Goal: Task Accomplishment & Management: Manage account settings

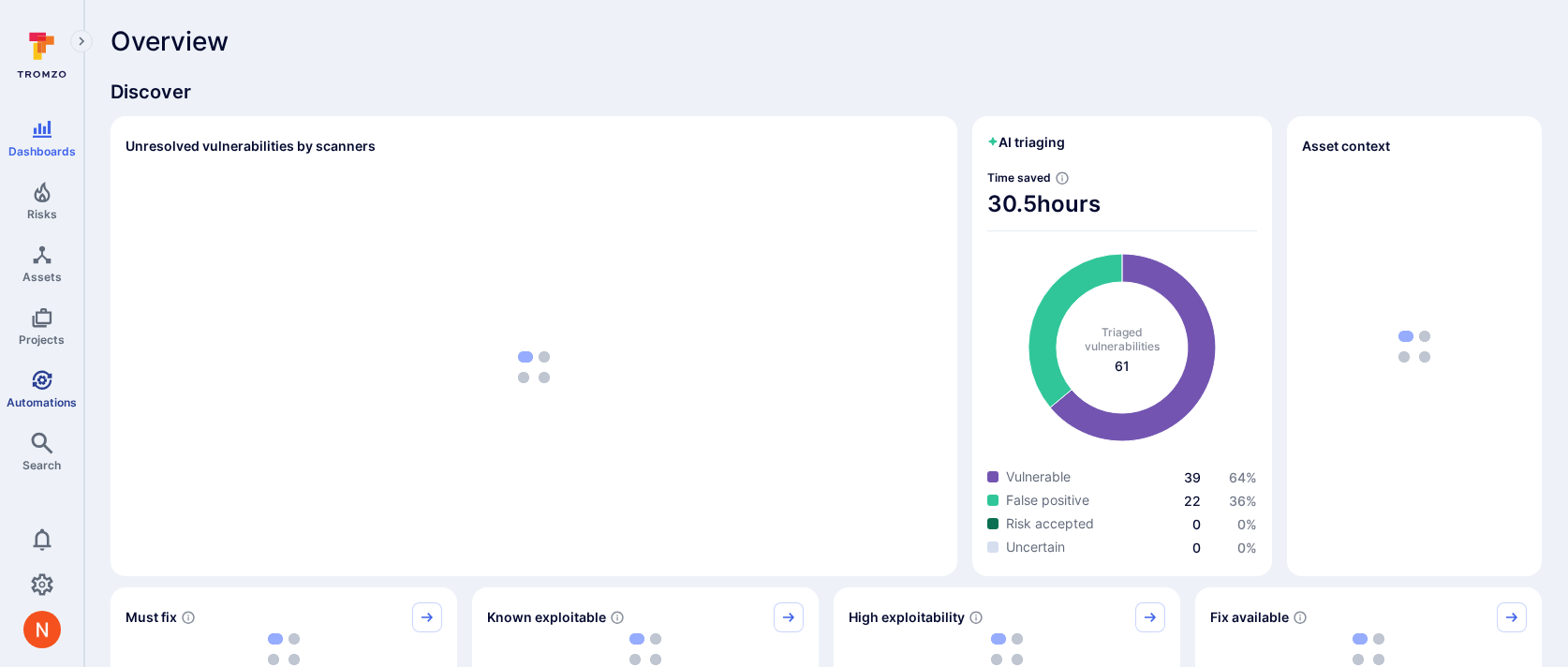
click at [30, 391] on link "Automations" at bounding box center [41, 390] width 83 height 56
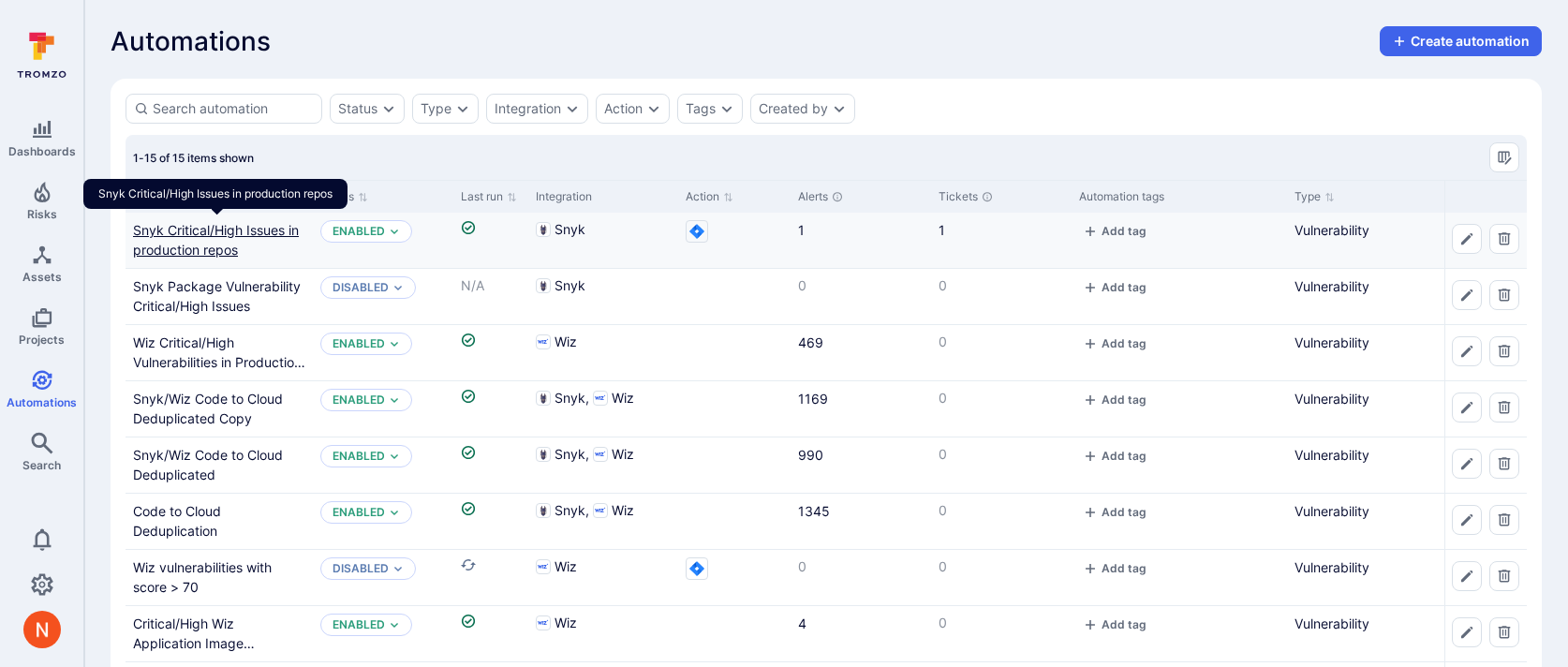
click at [199, 237] on link "Snyk Critical/High Issues in production repos" at bounding box center [216, 239] width 166 height 36
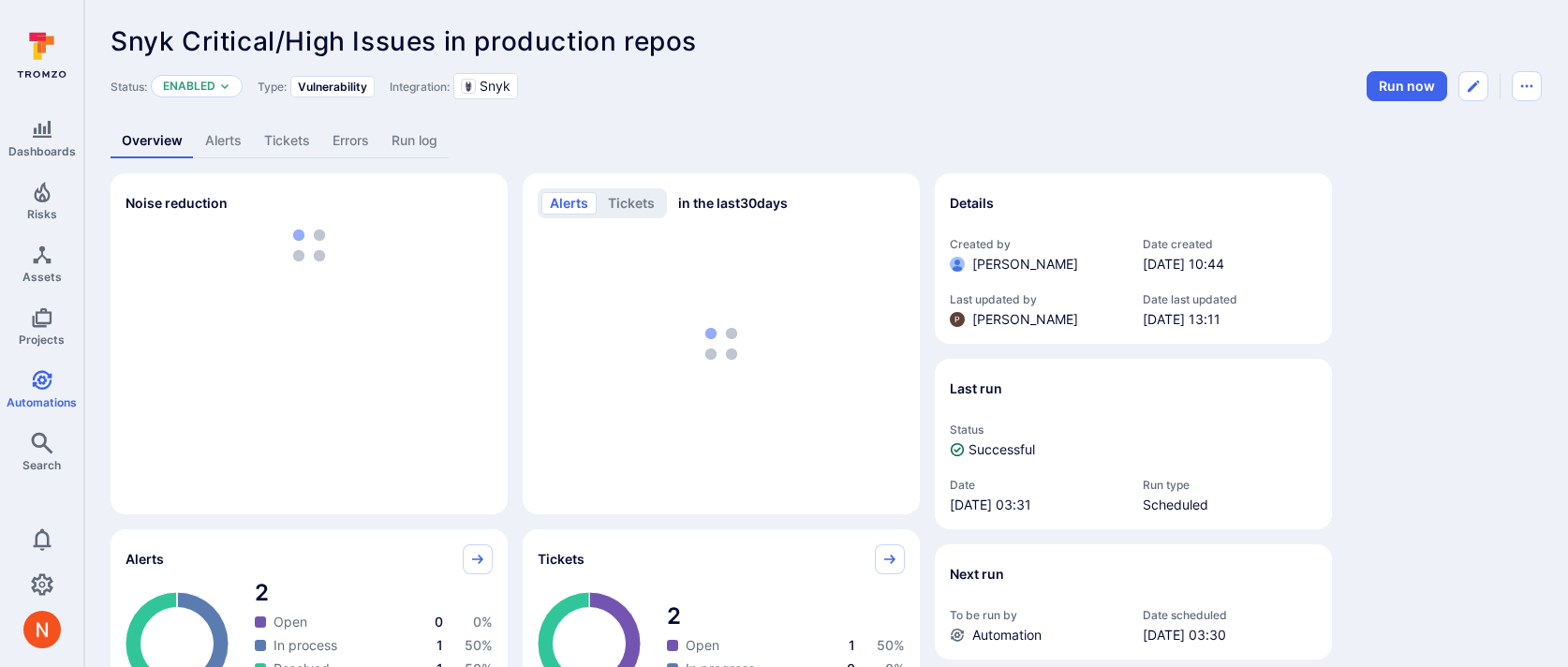
click at [277, 131] on link "Tickets" at bounding box center [287, 141] width 68 height 35
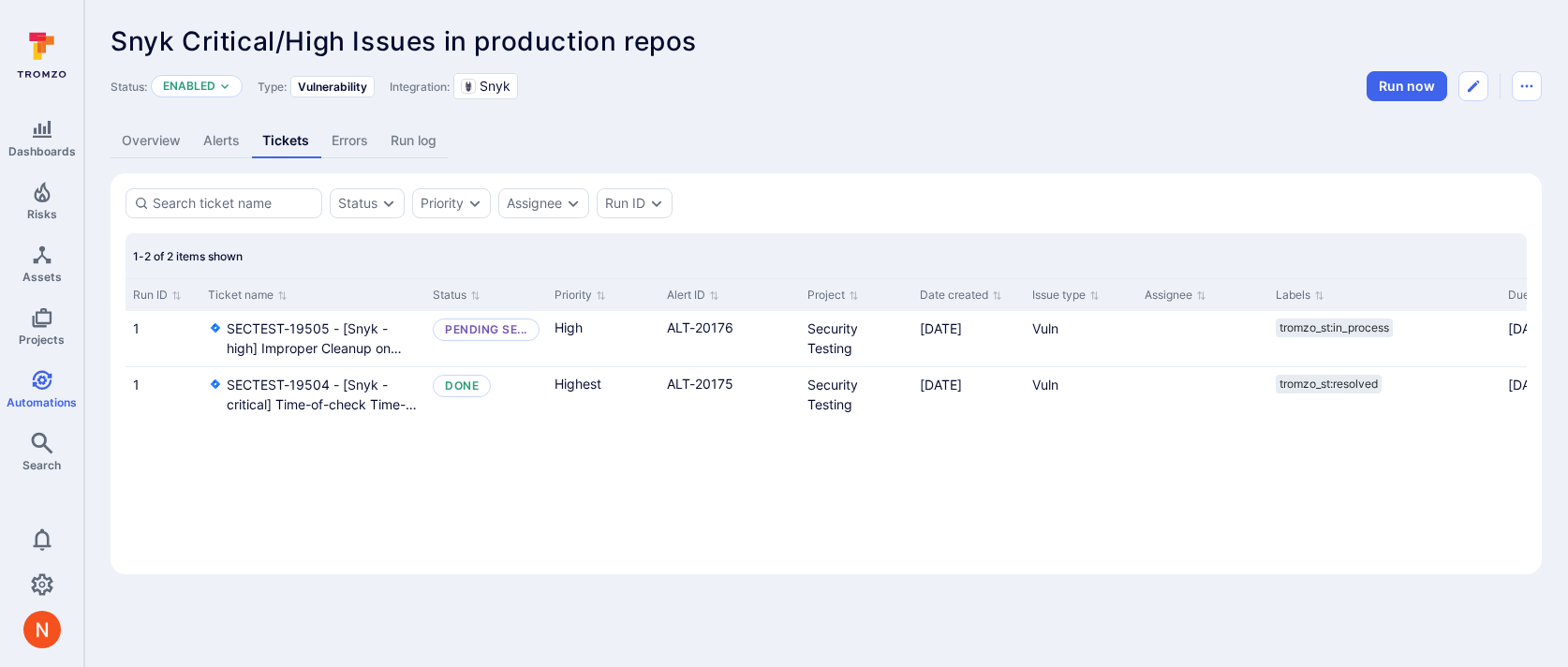
click at [209, 146] on link "Alerts" at bounding box center [222, 141] width 59 height 35
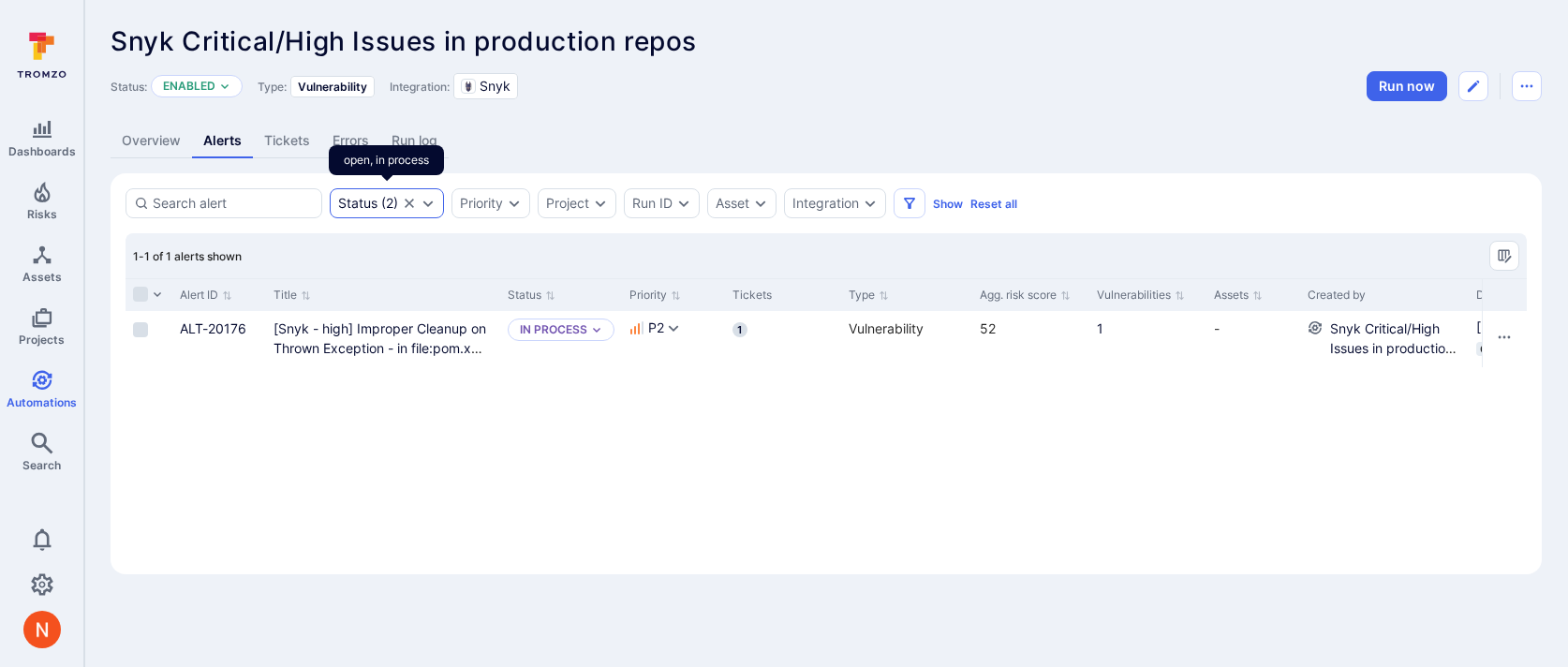
click at [409, 203] on icon "Clear selection" at bounding box center [410, 203] width 15 height 15
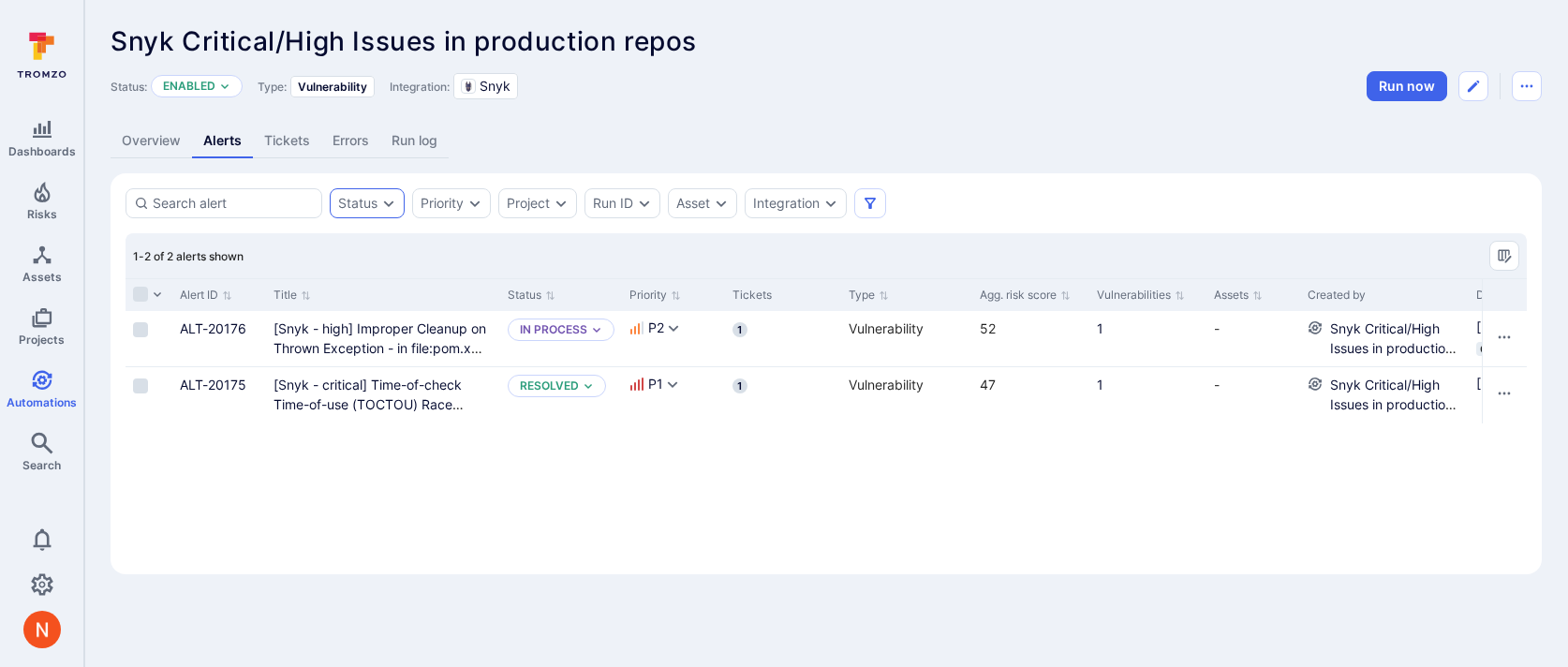
click at [274, 137] on link "Tickets" at bounding box center [287, 141] width 68 height 35
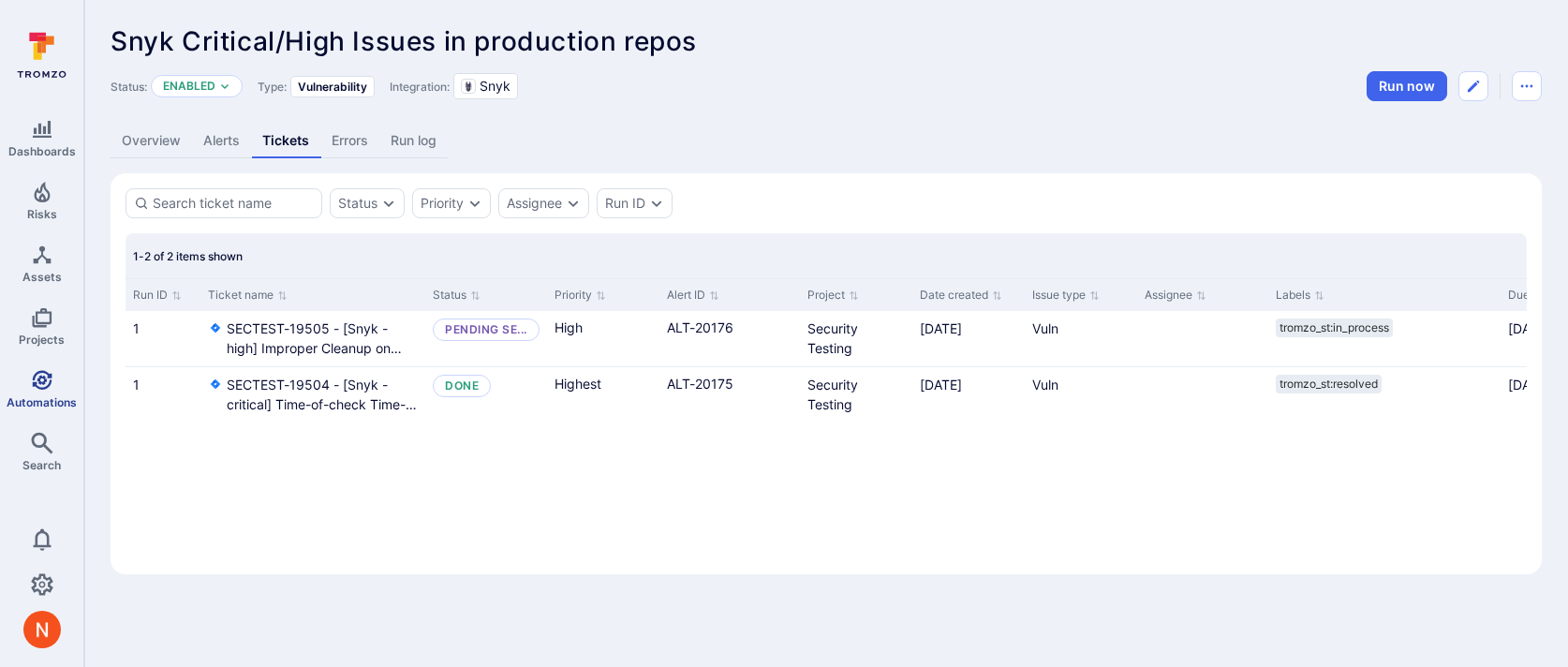
click at [45, 381] on icon "Automations" at bounding box center [41, 380] width 22 height 22
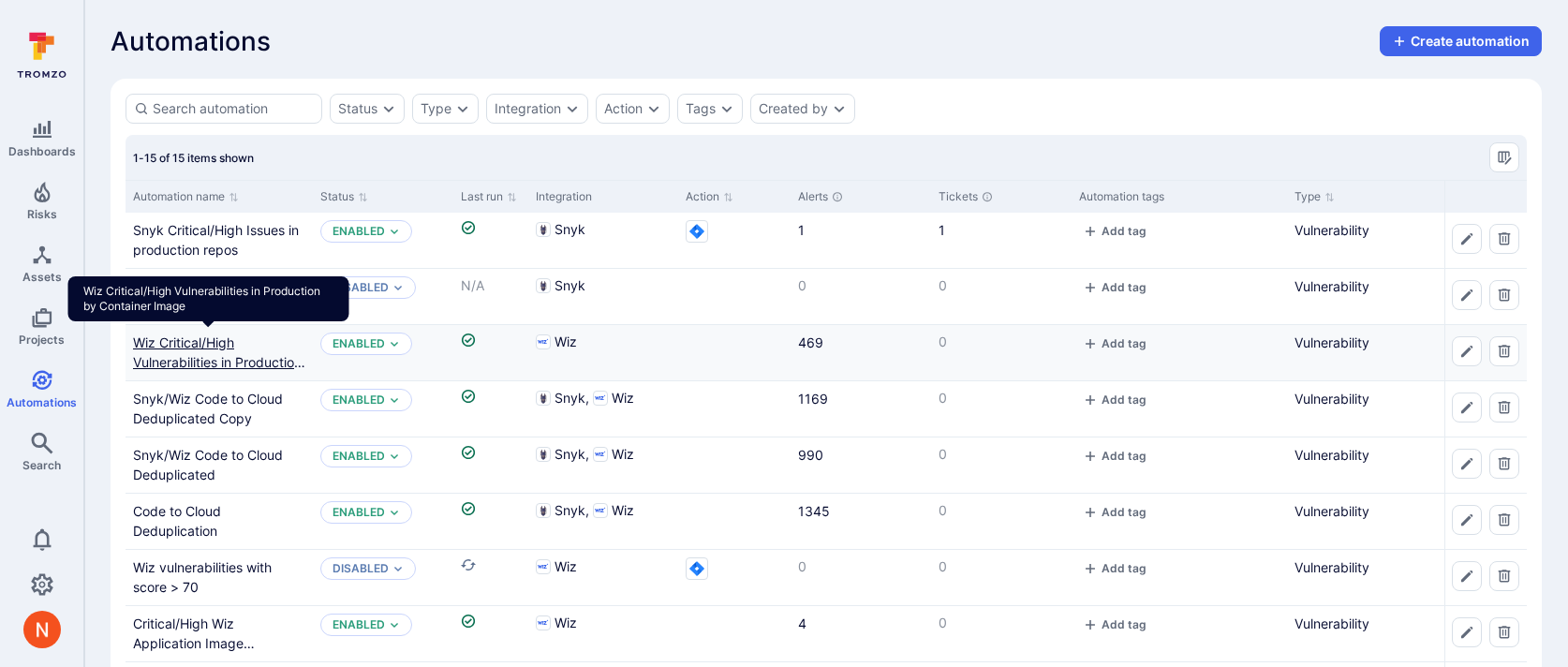
click at [189, 355] on link "Wiz Critical/High Vulnerabilities in Production by Container Image" at bounding box center [220, 363] width 173 height 56
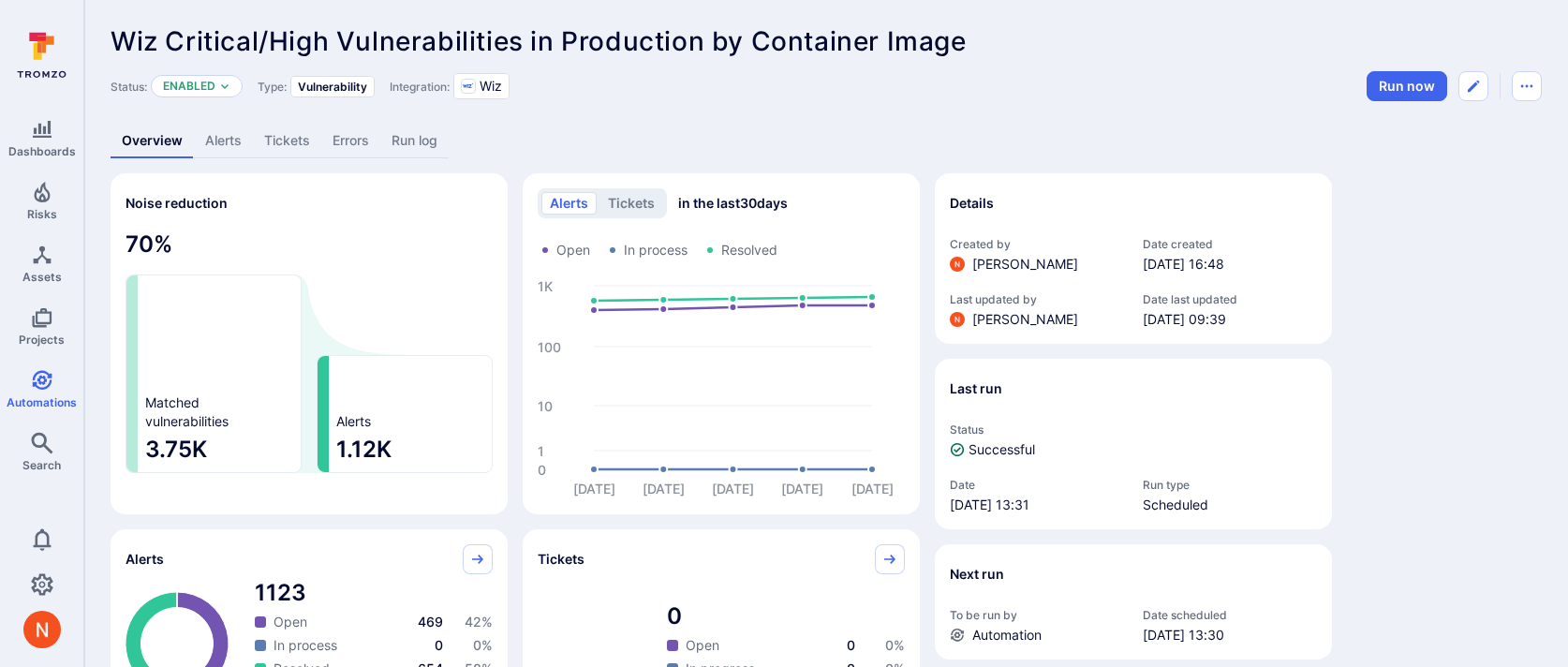
click at [248, 145] on link "Alerts" at bounding box center [223, 141] width 59 height 35
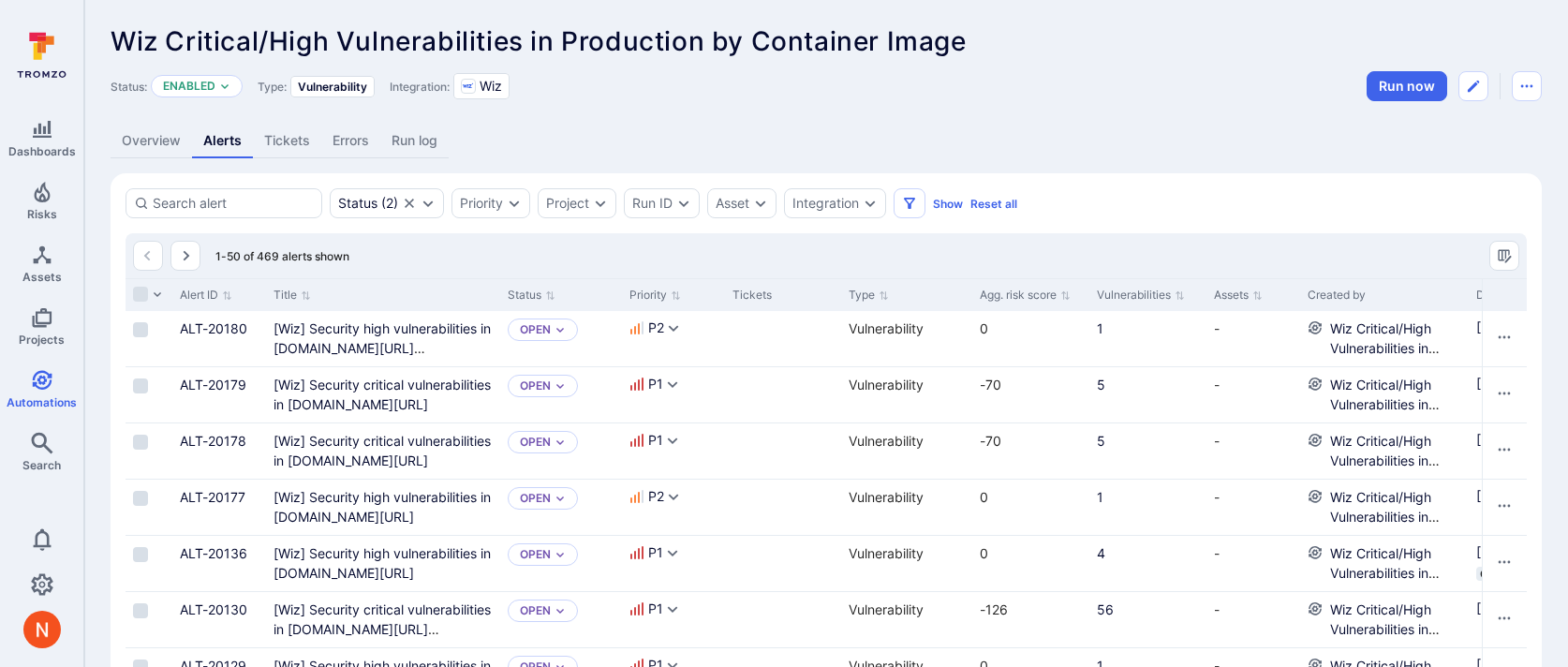
click at [128, 148] on link "Overview" at bounding box center [151, 141] width 82 height 35
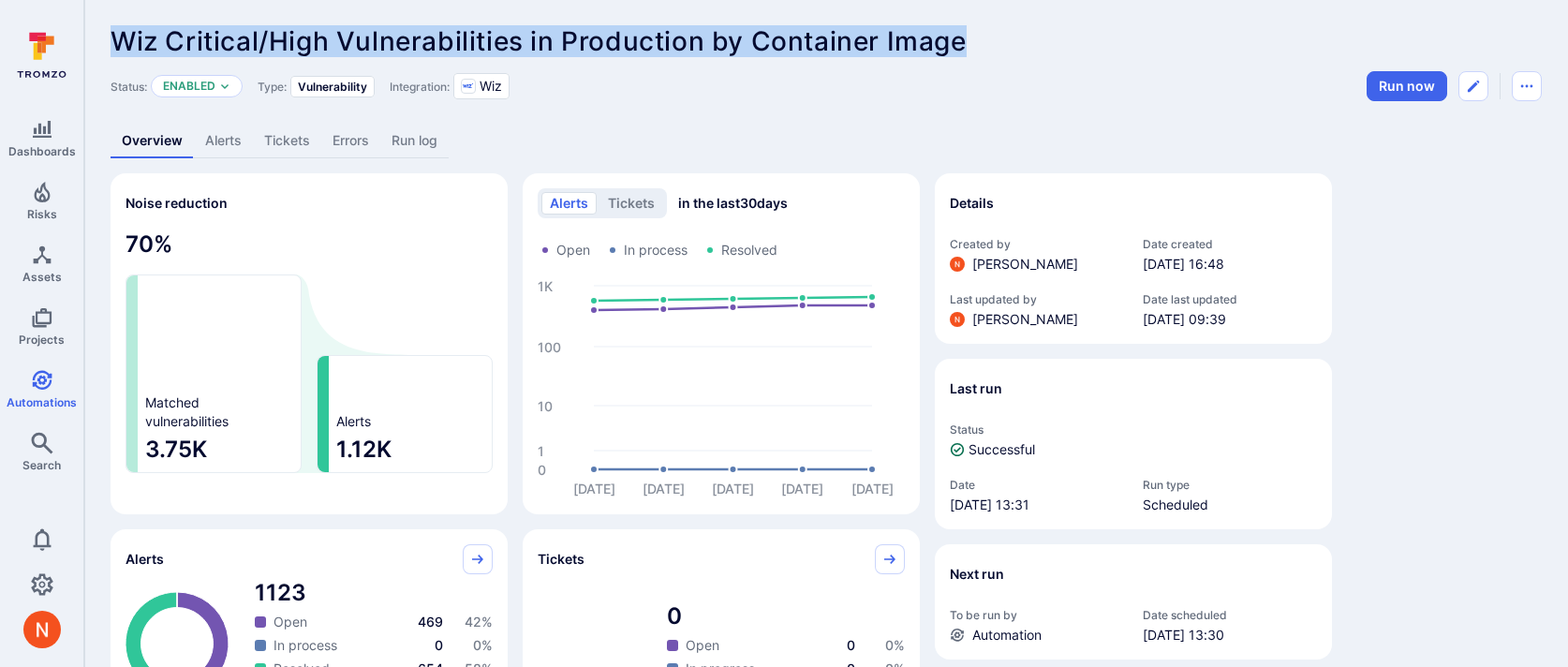
drag, startPoint x: 110, startPoint y: 44, endPoint x: 993, endPoint y: 43, distance: 883.0
click at [993, 43] on div "Wiz Critical/High Vulnerabilities in Production by Container Image ... Show more" at bounding box center [826, 40] width 1431 height 30
copy span "Wiz Critical/High Vulnerabilities in Production by Container Image"
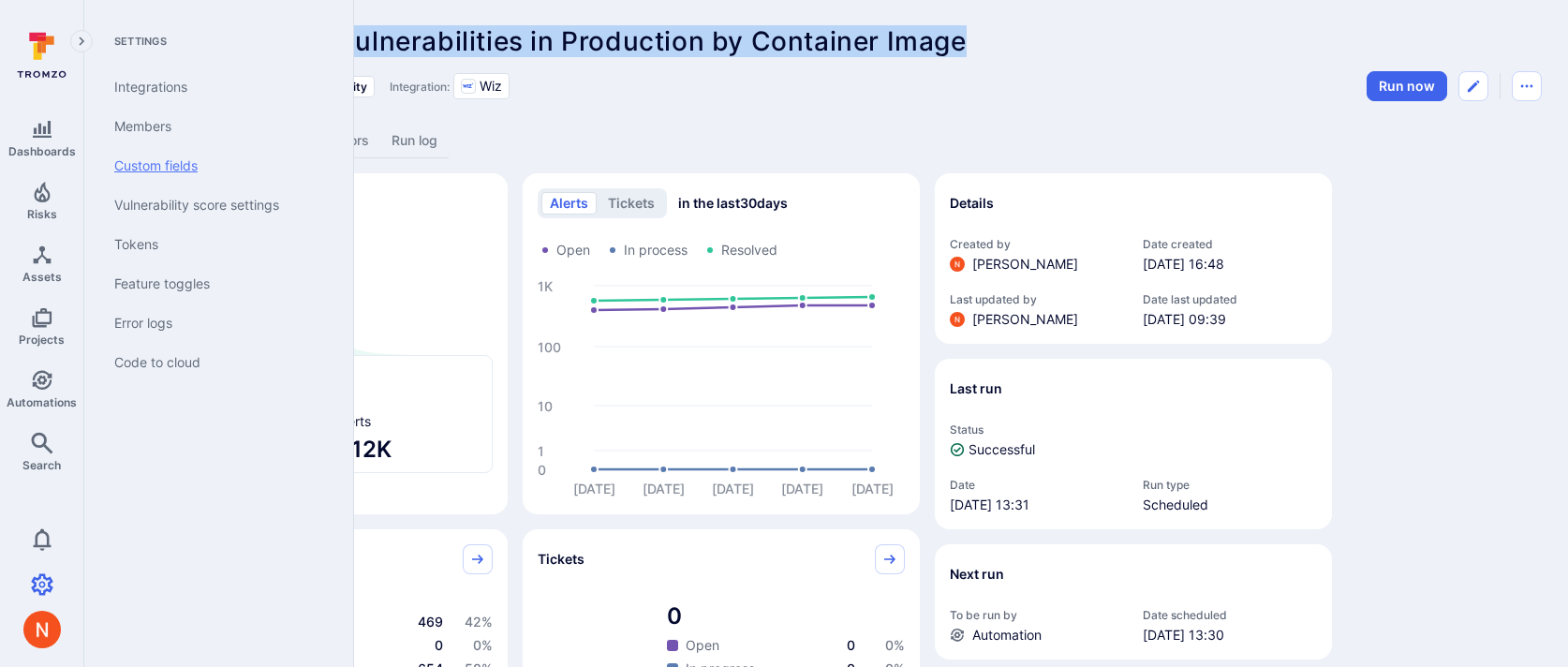
click at [181, 164] on link "Custom fields" at bounding box center [215, 165] width 231 height 39
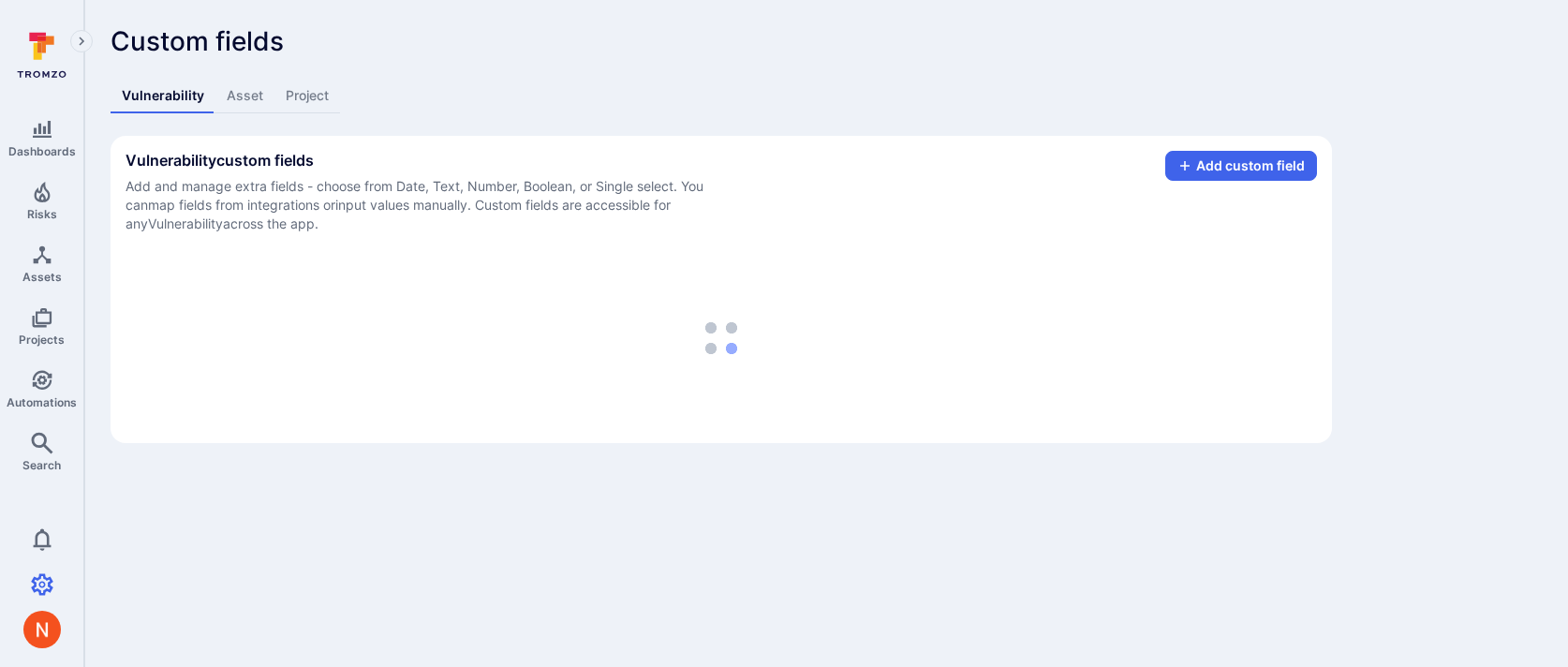
click at [249, 92] on link "Asset" at bounding box center [246, 96] width 59 height 35
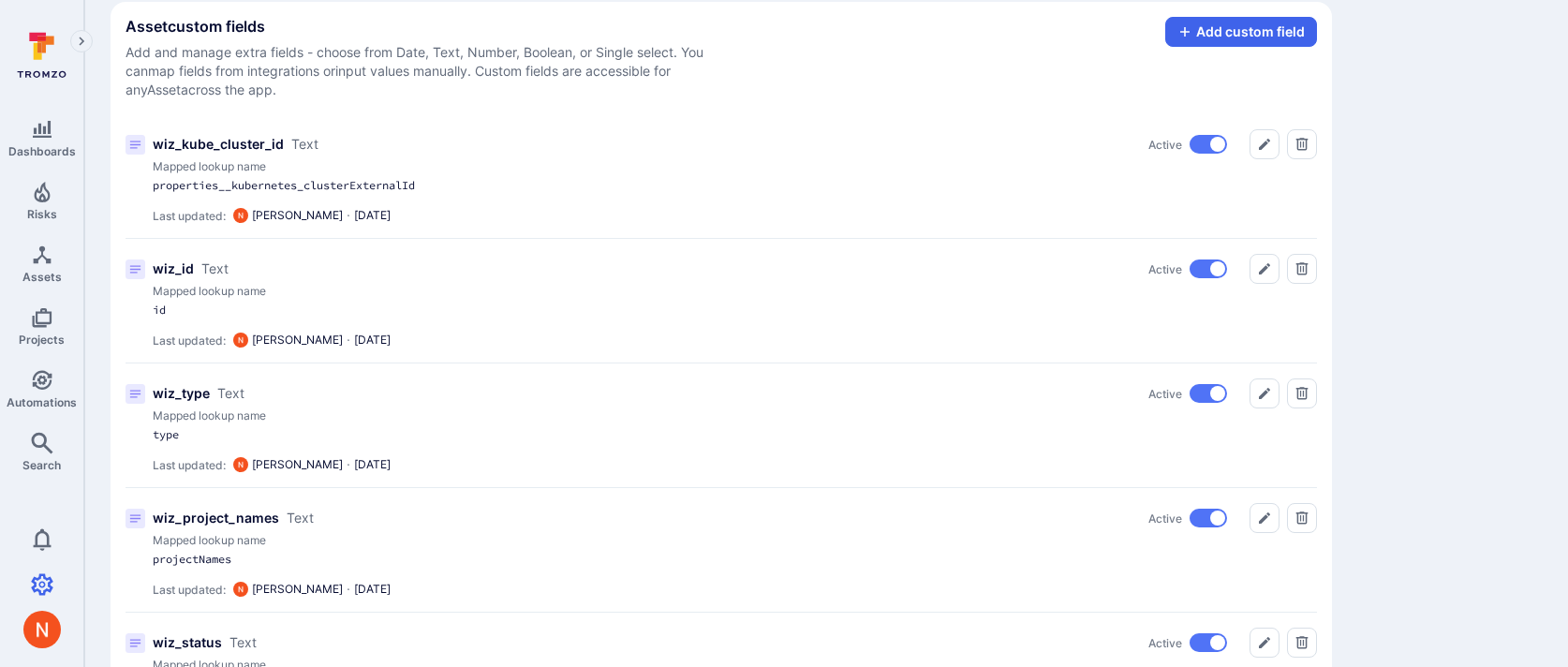
scroll to position [245, 0]
